Goal: Contribute content: Contribute content

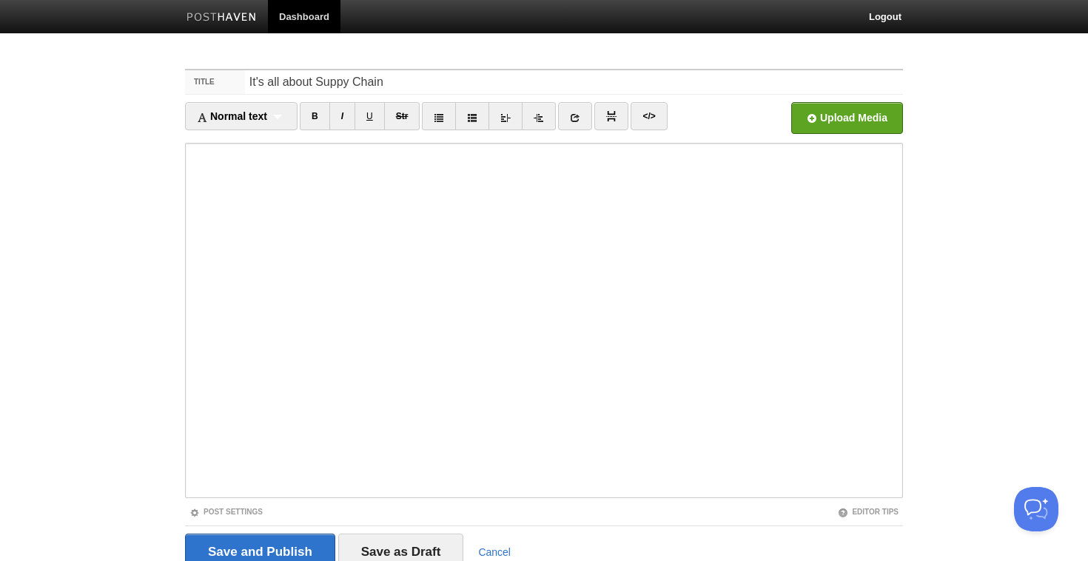
type input "It's all about Suppy Chain"
type input "D"
type input "Procurement"
drag, startPoint x: 298, startPoint y: 84, endPoint x: 131, endPoint y: 76, distance: 167.4
click at [131, 76] on body "Dashboard Logout Your Sites [PERSON_NAME] Create a new site Edit your user prof…" at bounding box center [544, 313] width 1088 height 626
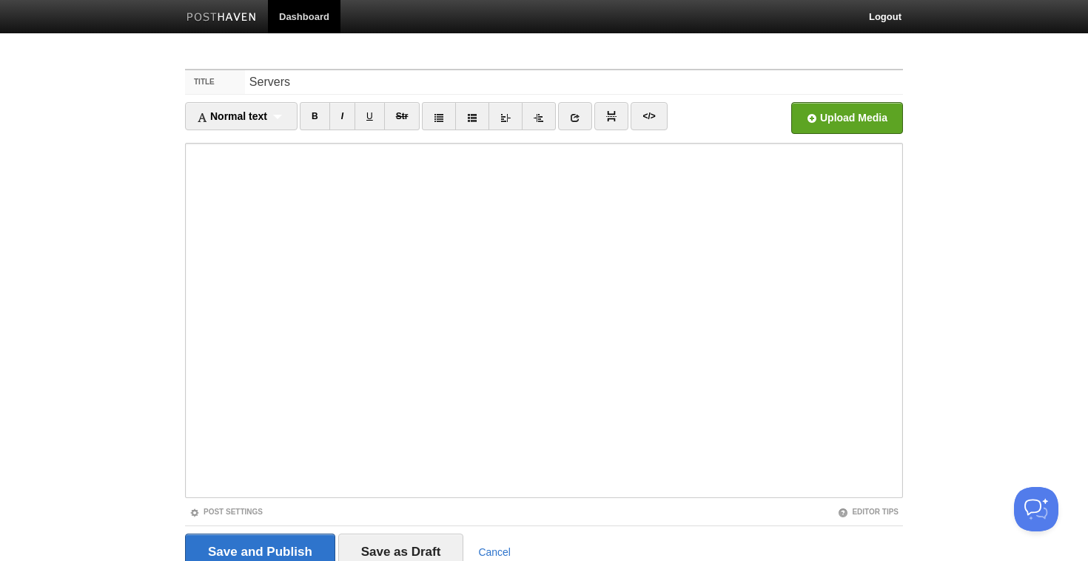
click at [163, 155] on body "Dashboard Logout Your Sites Tiffany Soerianto Create a new site Edit your user …" at bounding box center [544, 313] width 1088 height 626
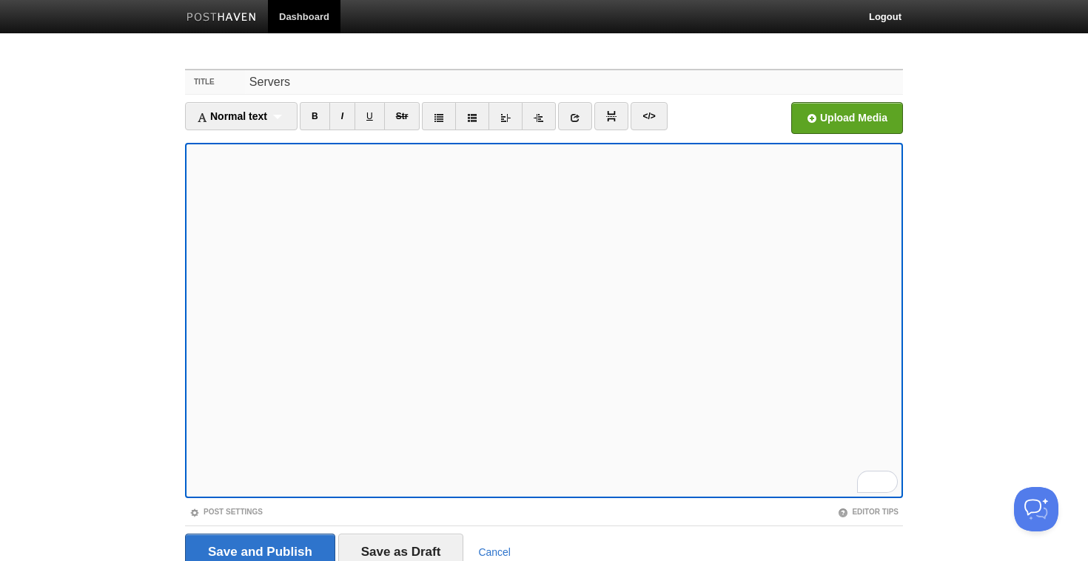
click at [350, 74] on input "Servers" at bounding box center [574, 82] width 658 height 24
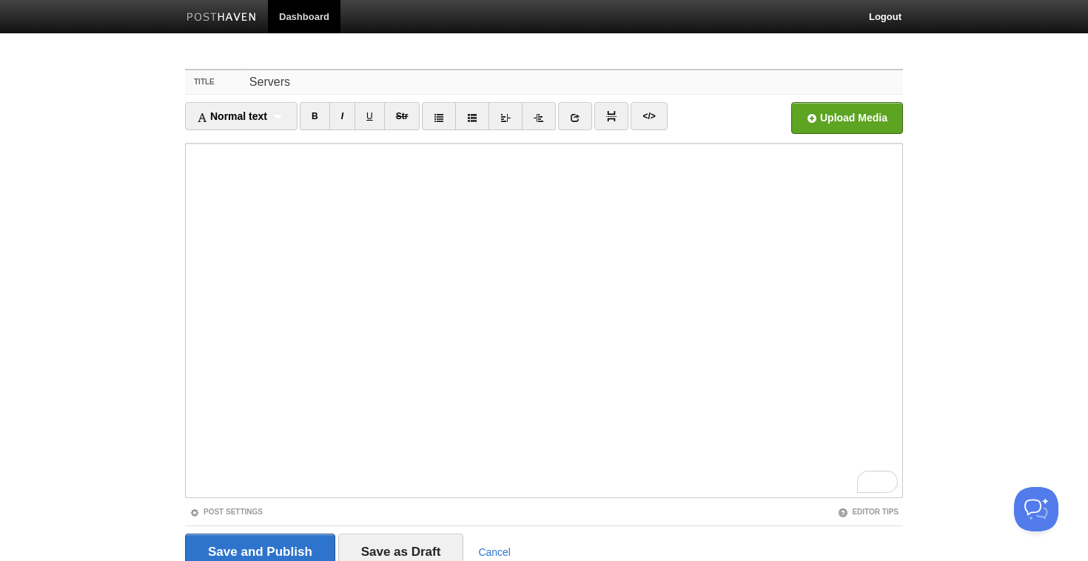
click at [350, 74] on input "Servers" at bounding box center [574, 82] width 658 height 24
drag, startPoint x: 324, startPoint y: 82, endPoint x: 286, endPoint y: 81, distance: 38.5
click at [286, 81] on input "Servers" at bounding box center [574, 82] width 658 height 24
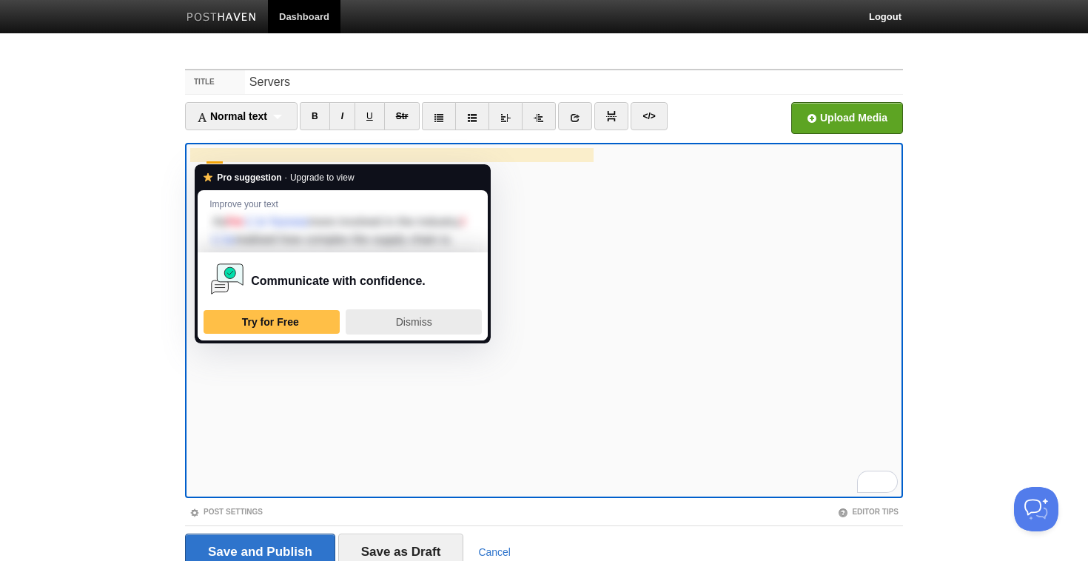
click at [387, 334] on div "Dismiss" at bounding box center [413, 322] width 123 height 24
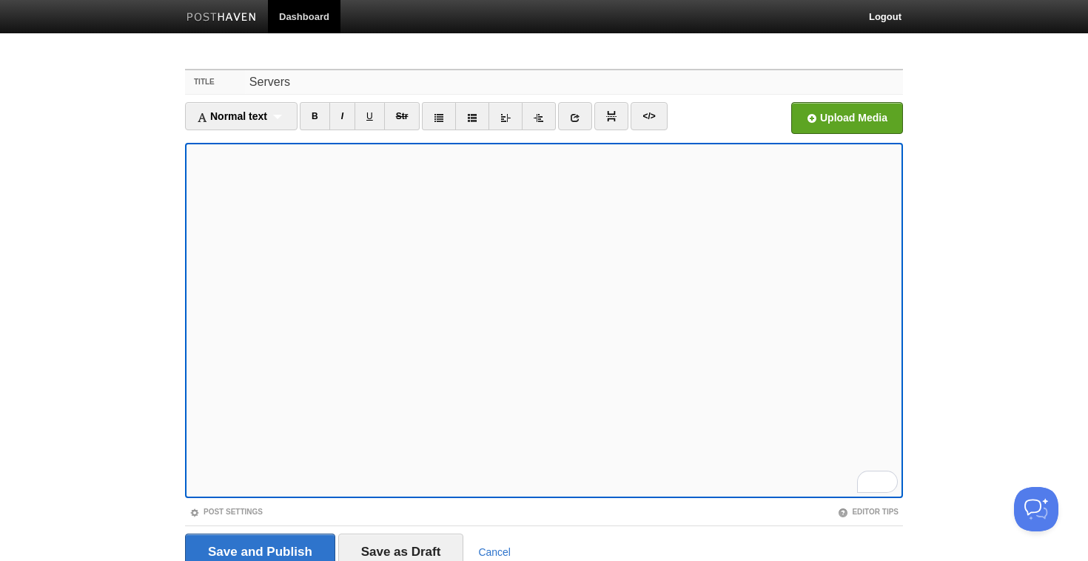
click at [301, 89] on input "Servers" at bounding box center [574, 82] width 658 height 24
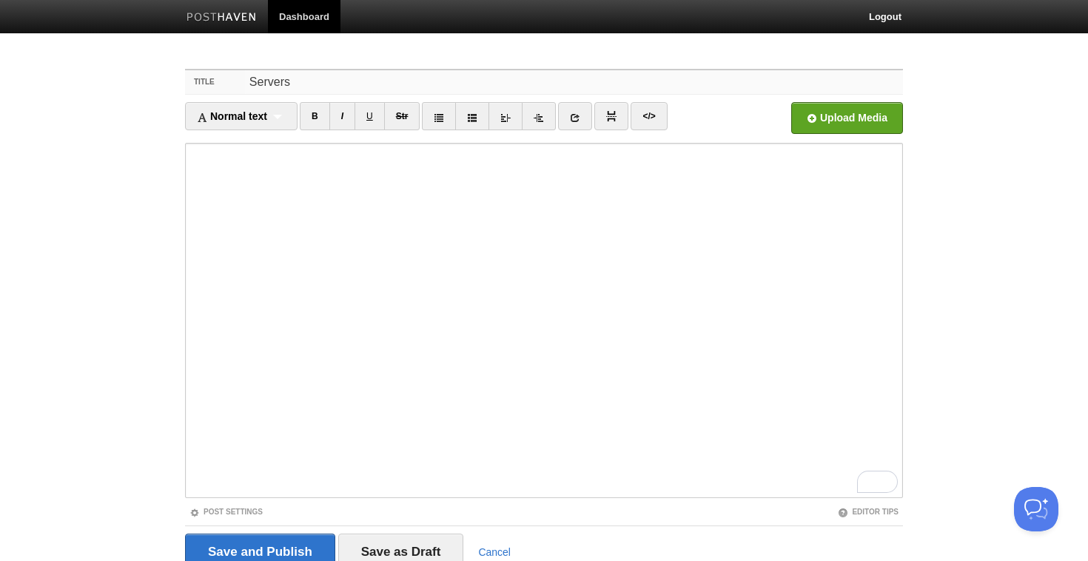
drag, startPoint x: 301, startPoint y: 89, endPoint x: 165, endPoint y: 82, distance: 136.3
click at [165, 82] on body "Dashboard Logout Your Sites Tiffany Soerianto Create a new site Edit your user …" at bounding box center [544, 313] width 1088 height 626
type input "Supply Chain"
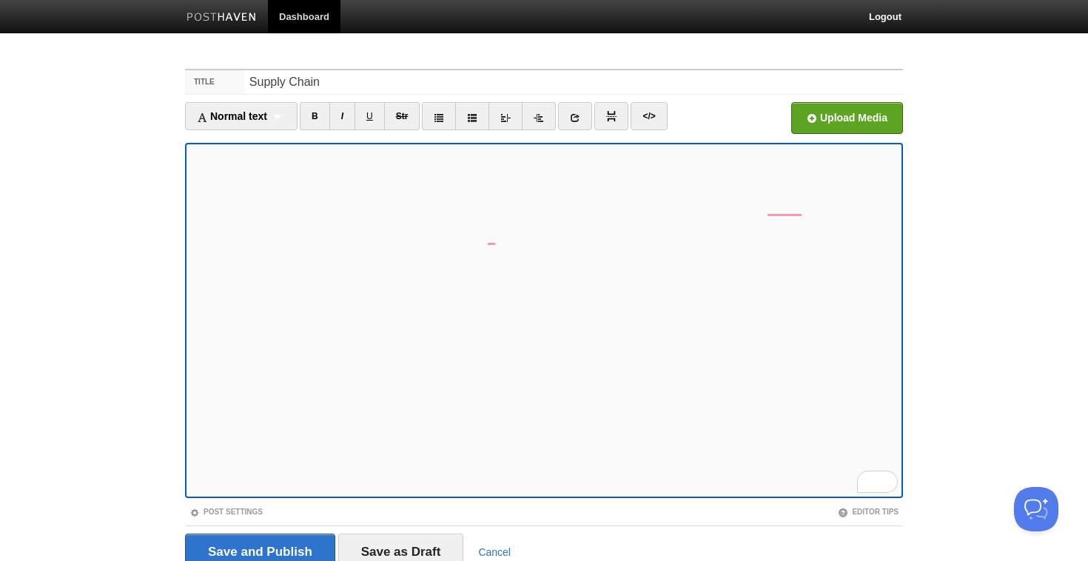
click at [346, 138] on div "Normal text Normal text Heading 1 Heading 2 Heading 3 B I U Str × </>" at bounding box center [544, 122] width 718 height 41
click at [801, 125] on input "file" at bounding box center [400, 121] width 1120 height 75
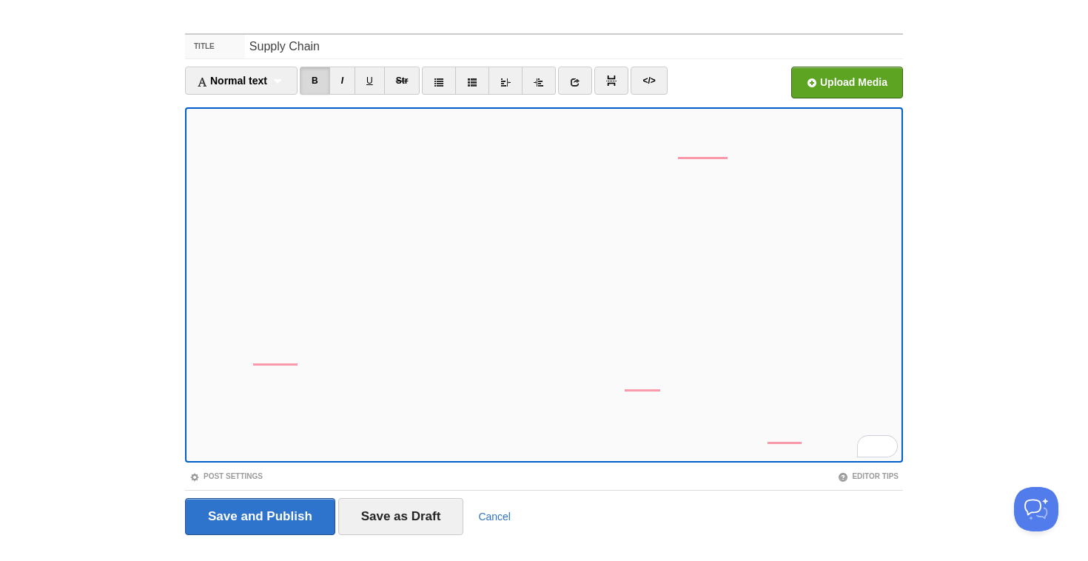
scroll to position [24, 0]
